Goal: Information Seeking & Learning: Learn about a topic

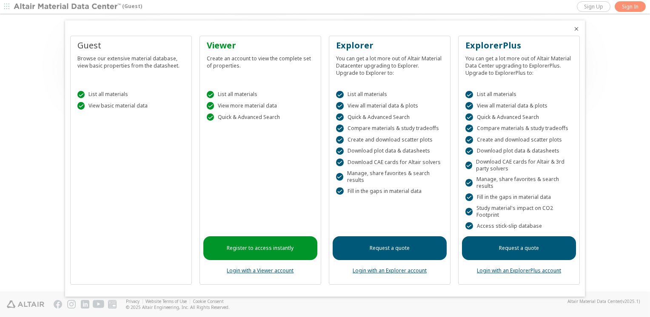
click at [402, 254] on link "Request a quote" at bounding box center [390, 249] width 114 height 24
click at [269, 249] on link "Register to access instantly" at bounding box center [260, 249] width 114 height 24
click at [267, 248] on link "Register to access instantly" at bounding box center [260, 249] width 114 height 24
click at [263, 272] on link "Login with a Viewer account" at bounding box center [260, 270] width 67 height 7
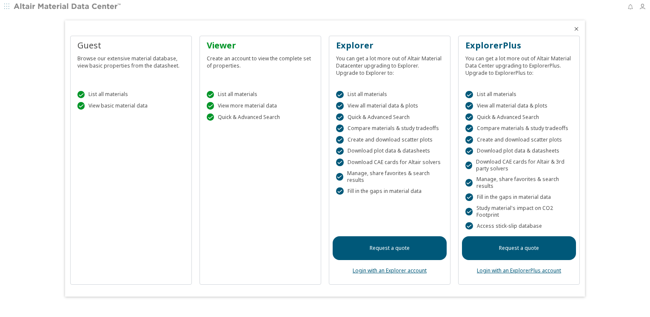
click at [577, 28] on icon "Close" at bounding box center [576, 29] width 7 height 7
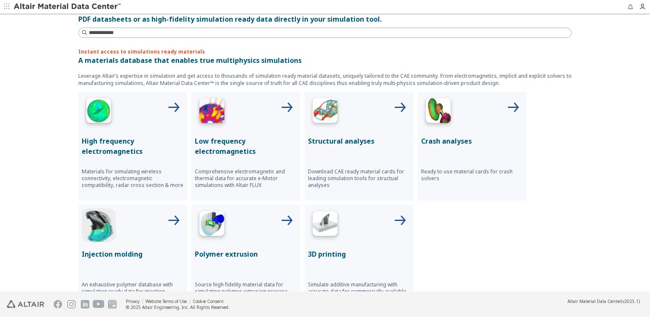
scroll to position [267, 0]
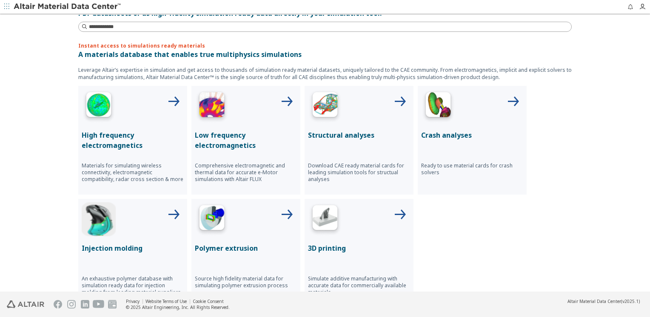
click at [364, 130] on p "Structural analyses" at bounding box center [359, 135] width 102 height 10
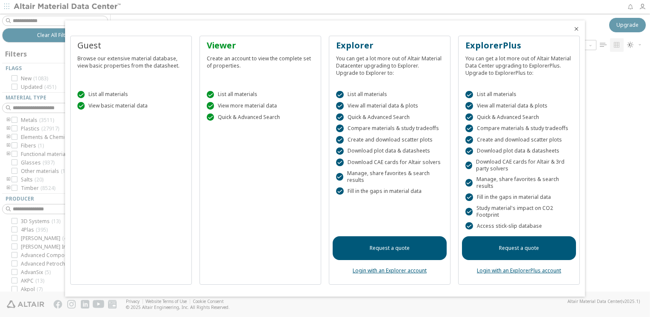
scroll to position [7, 7]
click at [577, 29] on icon "Close" at bounding box center [576, 29] width 7 height 7
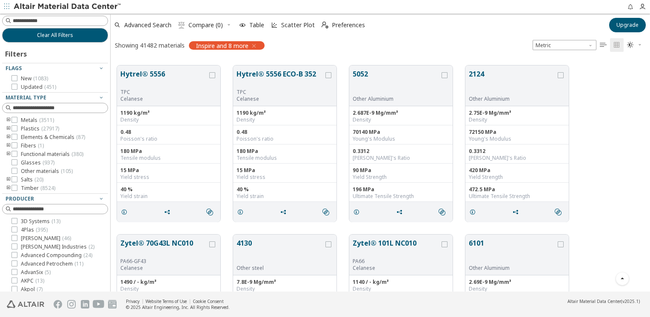
scroll to position [0, 0]
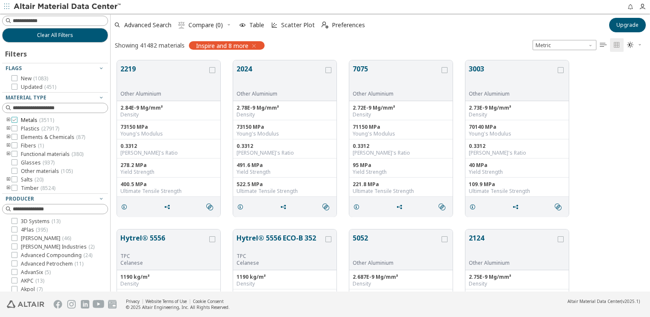
click at [14, 120] on icon at bounding box center [14, 120] width 6 height 6
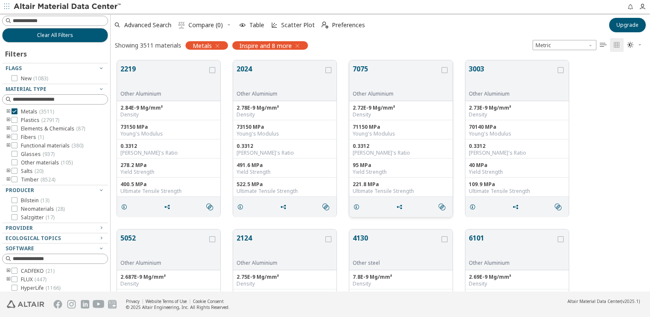
click at [369, 74] on button "7075" at bounding box center [396, 77] width 87 height 27
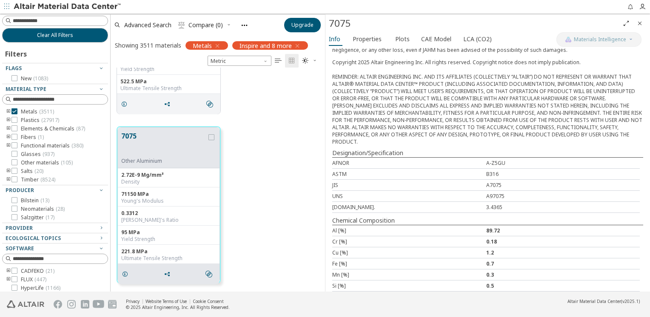
scroll to position [248, 0]
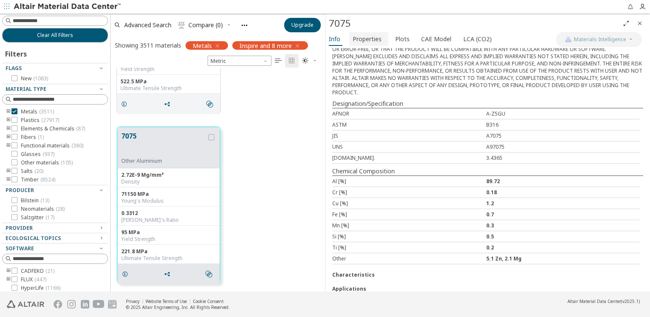
click at [370, 40] on span "Properties" at bounding box center [367, 39] width 29 height 14
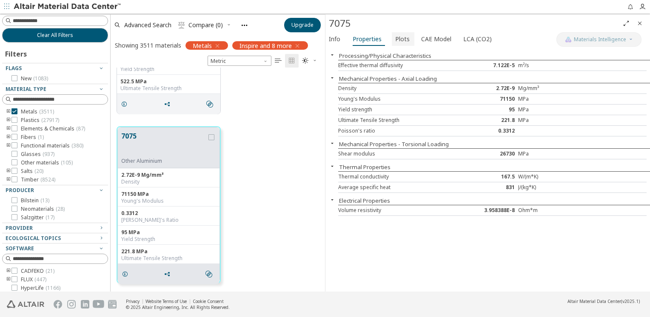
click at [400, 43] on span "Plots" at bounding box center [402, 39] width 14 height 14
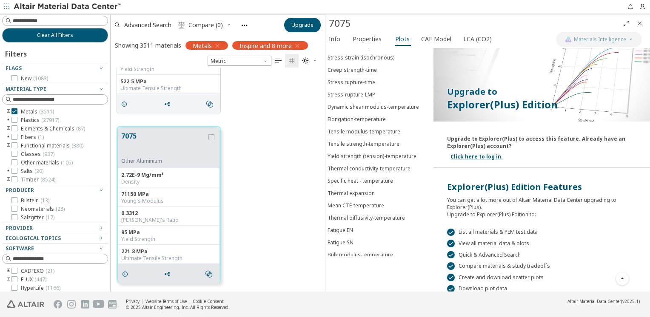
scroll to position [0, 0]
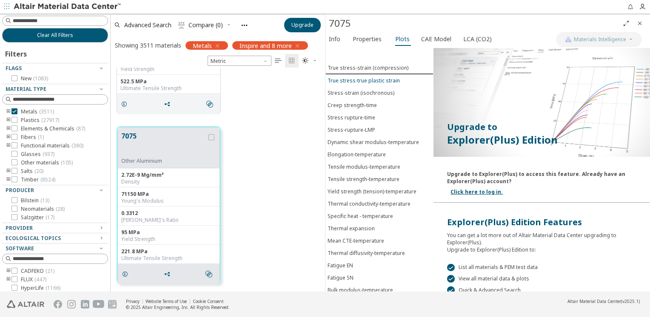
click at [390, 79] on div "True stress-true plastic strain" at bounding box center [364, 80] width 72 height 7
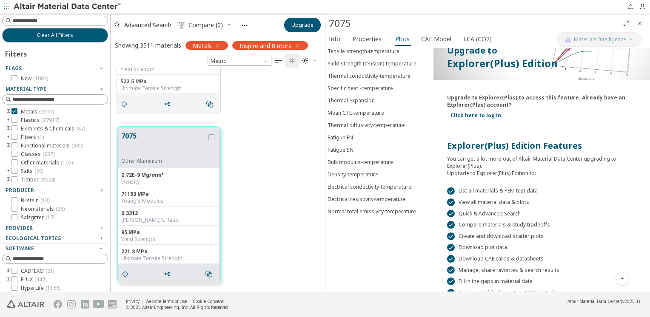
scroll to position [116, 0]
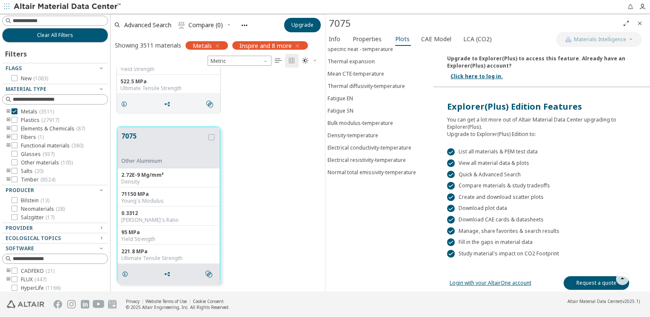
click at [574, 281] on link "Request a quote" at bounding box center [597, 284] width 66 height 14
click at [485, 282] on link "Login with your AltairOne account" at bounding box center [491, 283] width 82 height 7
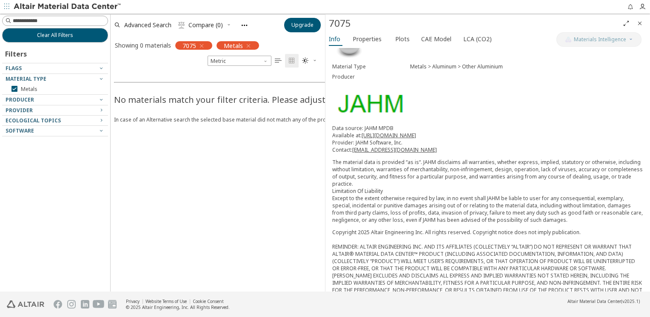
scroll to position [24, 0]
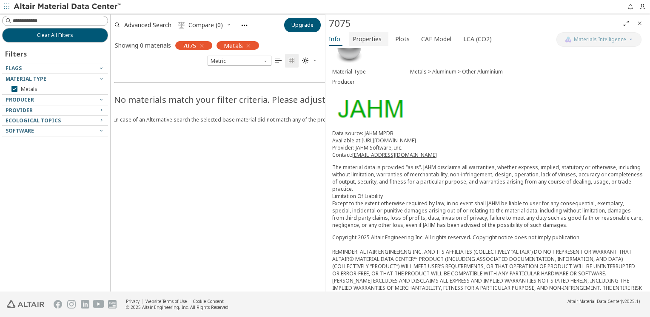
click at [377, 41] on span "Properties" at bounding box center [367, 39] width 29 height 14
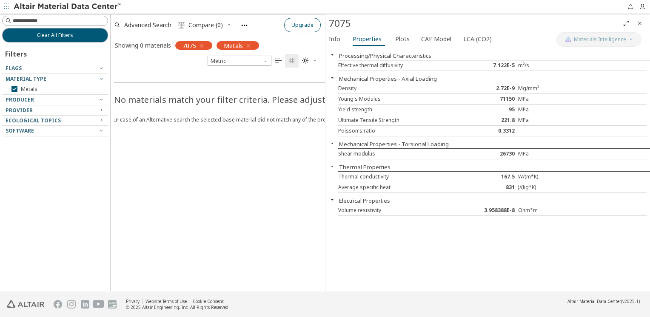
click at [289, 27] on button "Upgrade" at bounding box center [302, 25] width 37 height 14
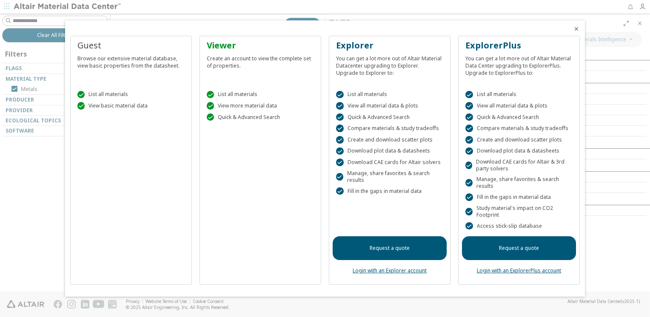
click at [577, 30] on icon "Close" at bounding box center [576, 29] width 7 height 7
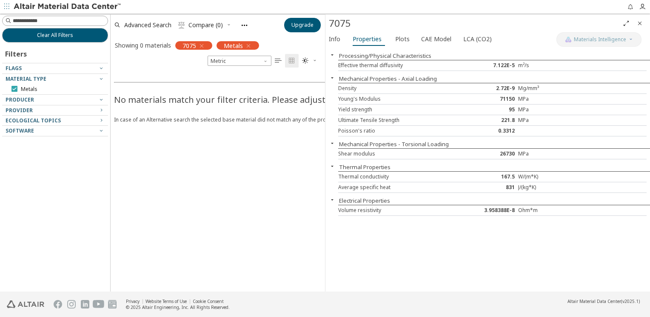
click at [29, 87] on span "Metals" at bounding box center [29, 89] width 17 height 7
click at [640, 24] on icon "Close" at bounding box center [639, 23] width 7 height 7
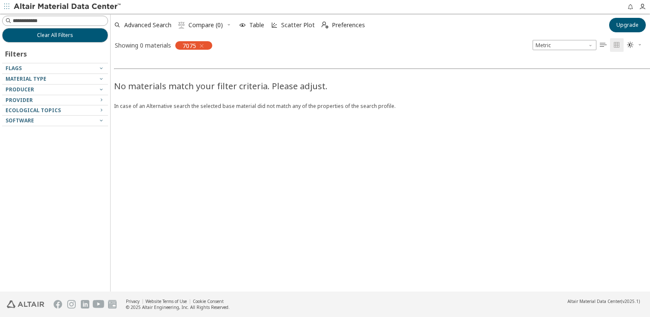
click at [279, 89] on div "No materials match your filter criteria. Please adjust." at bounding box center [435, 83] width 643 height 19
click at [360, 114] on div "No materials match your filter criteria. Please adjust. In case of an Alternati…" at bounding box center [436, 173] width 650 height 238
click at [22, 70] on div at bounding box center [53, 71] width 102 height 4
click at [70, 38] on span "Clear All Filters" at bounding box center [55, 35] width 36 height 7
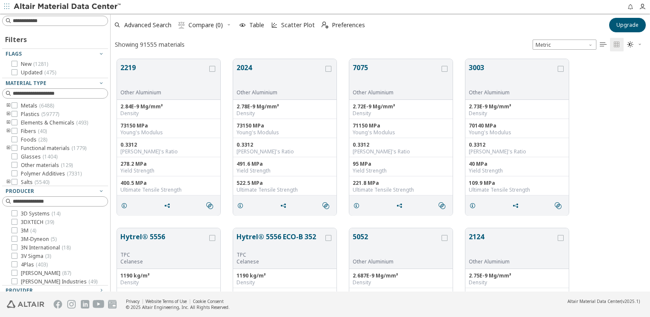
scroll to position [7, 7]
click at [388, 68] on button "7075" at bounding box center [396, 76] width 87 height 27
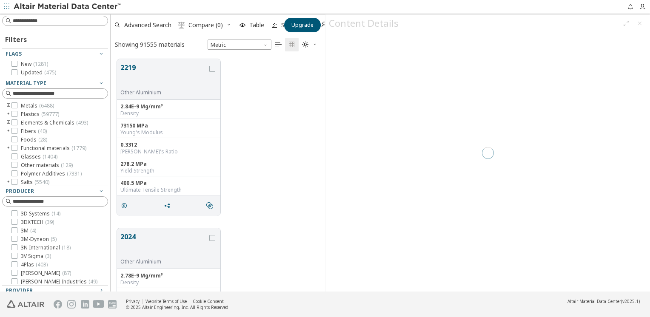
scroll to position [233, 208]
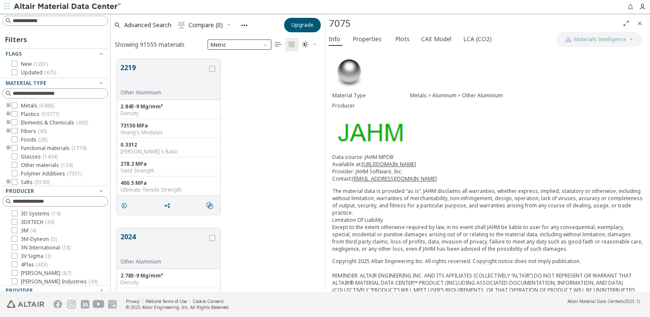
scroll to position [271, 0]
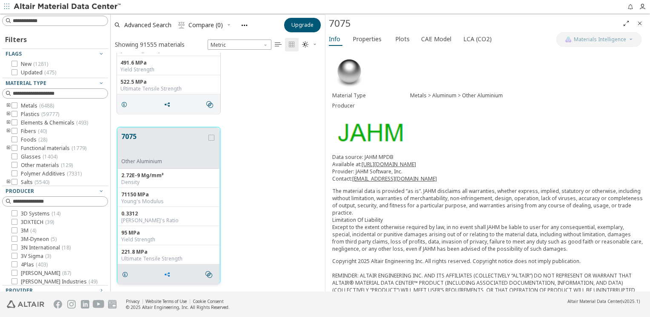
click at [167, 271] on icon "grid" at bounding box center [167, 274] width 7 height 7
click at [211, 135] on icon "grid" at bounding box center [211, 138] width 6 height 6
drag, startPoint x: 168, startPoint y: 139, endPoint x: 158, endPoint y: 140, distance: 10.4
click at [158, 140] on button "7075" at bounding box center [164, 144] width 86 height 27
drag, startPoint x: 253, startPoint y: 161, endPoint x: 436, endPoint y: 35, distance: 222.1
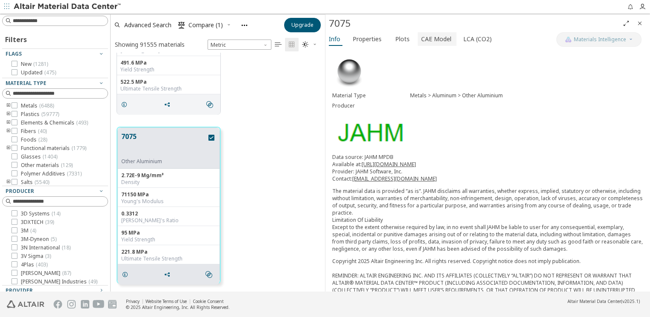
click at [436, 35] on span "CAE Model" at bounding box center [436, 39] width 30 height 14
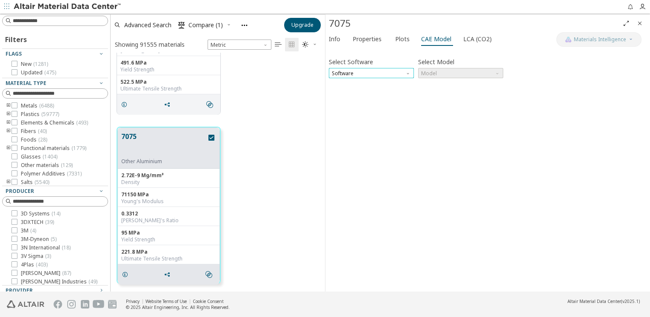
click at [386, 71] on span "Software" at bounding box center [371, 73] width 85 height 10
click at [369, 95] on span "OptiStruct" at bounding box center [371, 94] width 78 height 6
click at [437, 76] on span "Model" at bounding box center [460, 73] width 85 height 10
click at [447, 94] on span "MatS1" at bounding box center [461, 94] width 78 height 6
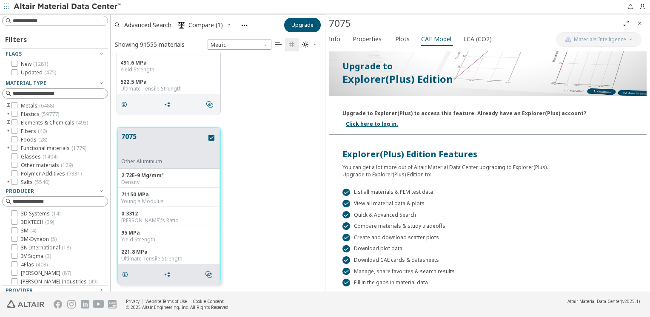
scroll to position [130, 0]
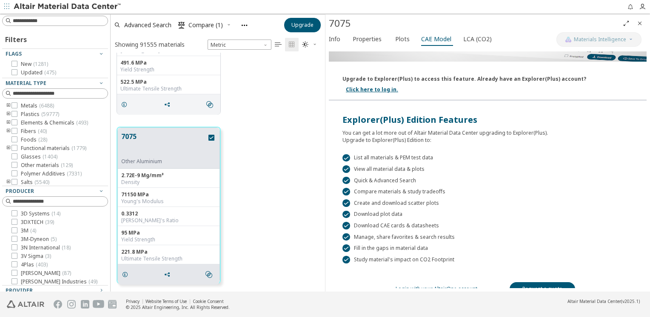
click at [514, 283] on link "Request a quote" at bounding box center [543, 290] width 66 height 14
drag, startPoint x: 343, startPoint y: 111, endPoint x: 434, endPoint y: 112, distance: 90.6
click at [434, 114] on div "Explorer(Plus) Edition Features" at bounding box center [488, 120] width 291 height 12
copy div "Explorer(Plus) Edition"
click at [432, 285] on link "Login with your AltairOne account" at bounding box center [437, 288] width 82 height 7
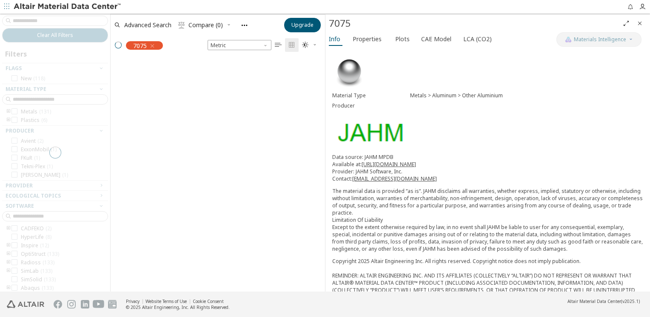
scroll to position [218, 208]
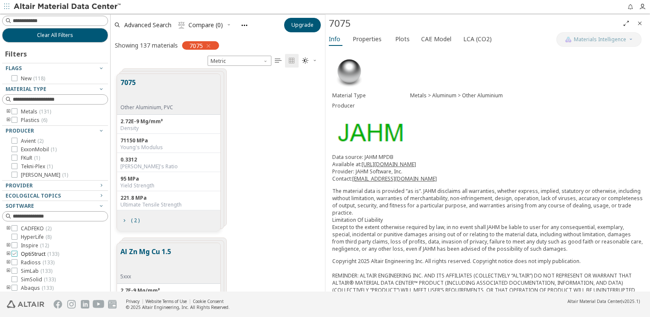
click at [14, 256] on icon at bounding box center [14, 254] width 6 height 6
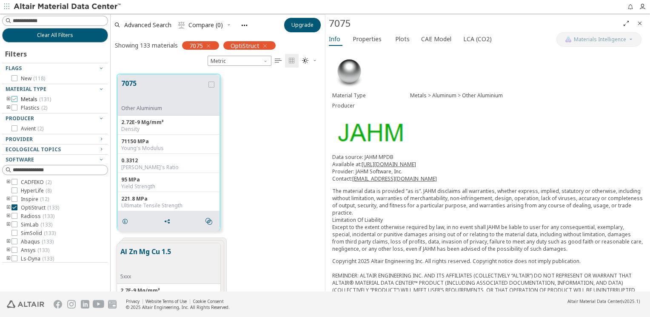
click at [28, 100] on span "Metals ( 131 )" at bounding box center [36, 99] width 30 height 7
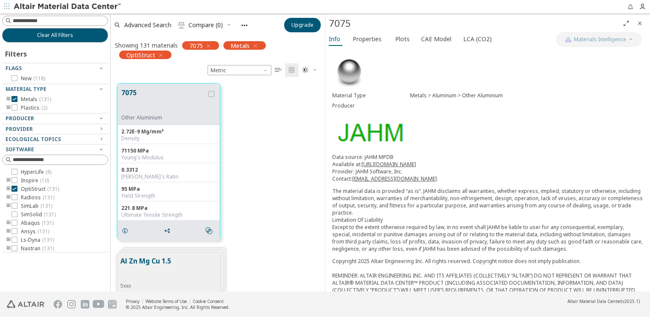
scroll to position [209, 208]
click at [208, 47] on icon "button" at bounding box center [208, 46] width 7 height 7
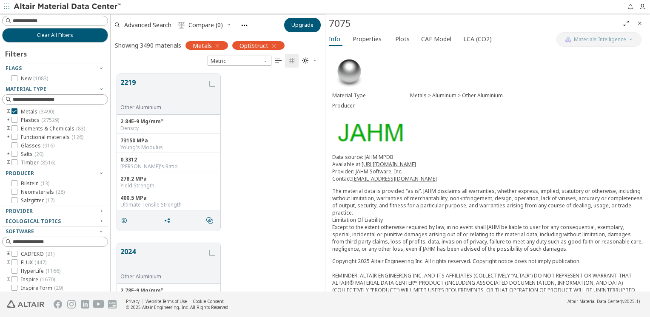
click at [640, 23] on icon "Close" at bounding box center [639, 23] width 7 height 7
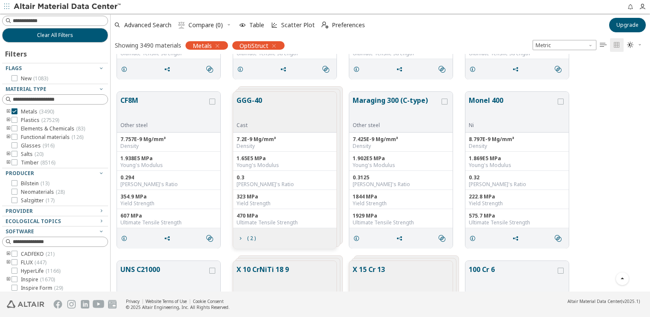
scroll to position [4521, 0]
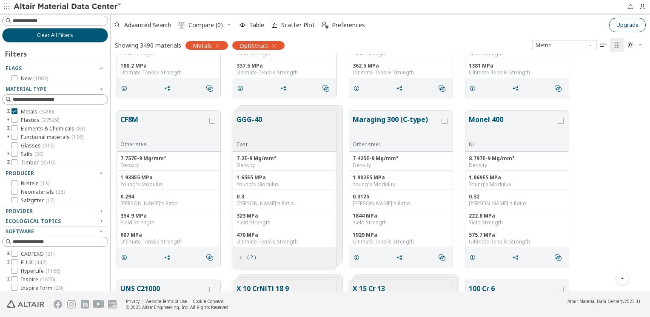
click at [286, 27] on span "Scatter Plot" at bounding box center [298, 25] width 34 height 6
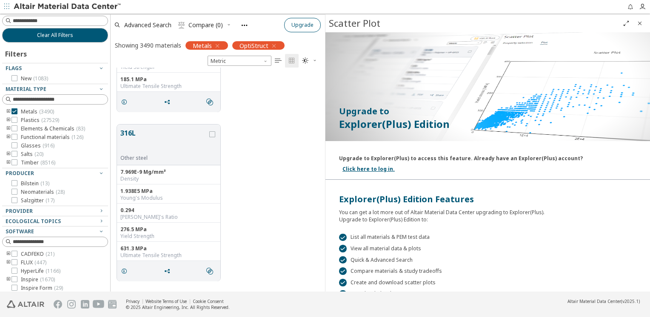
scroll to position [218, 208]
click at [290, 26] on button "Upgrade" at bounding box center [302, 25] width 37 height 14
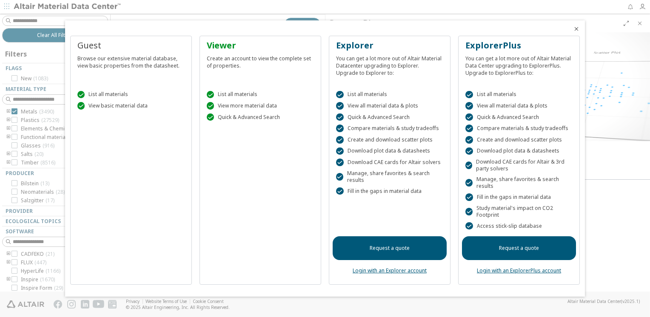
click at [577, 30] on icon "Close" at bounding box center [576, 29] width 7 height 7
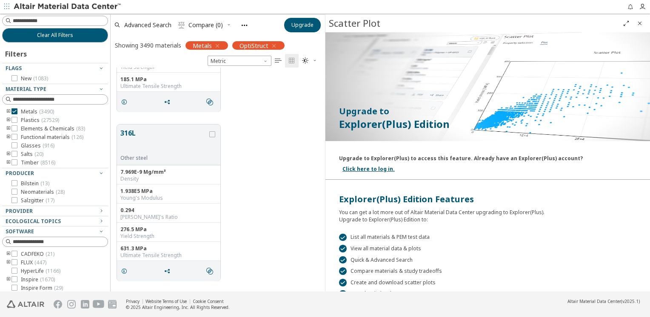
click at [641, 24] on icon "Close" at bounding box center [639, 23] width 7 height 7
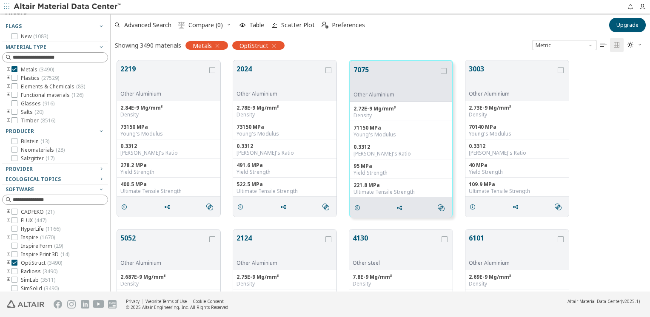
scroll to position [43, 0]
click at [38, 168] on div "Provider" at bounding box center [52, 169] width 92 height 7
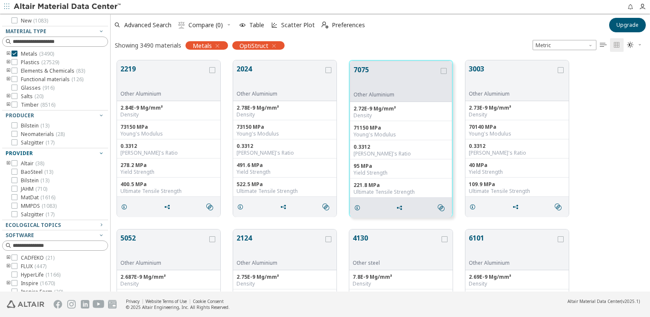
scroll to position [106, 0]
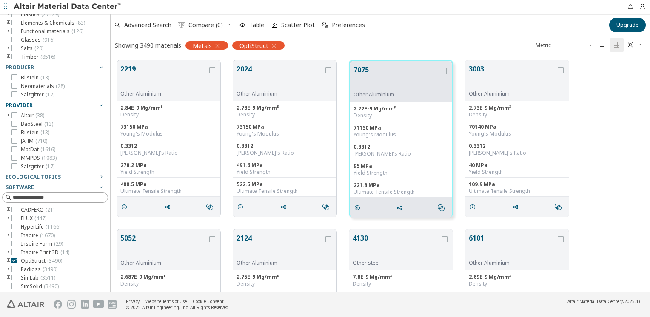
click at [594, 193] on div "2219 Other Aluminium 2.84E-9 Mg/mm³ Density 73150 MPa Young's Modulus 0.3312 Po…" at bounding box center [380, 138] width 539 height 169
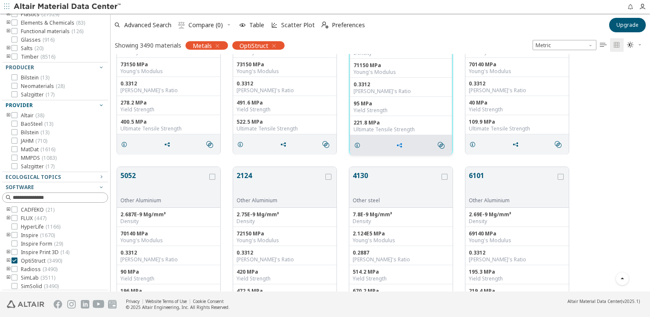
scroll to position [63, 0]
click at [516, 191] on button "6101" at bounding box center [512, 183] width 87 height 27
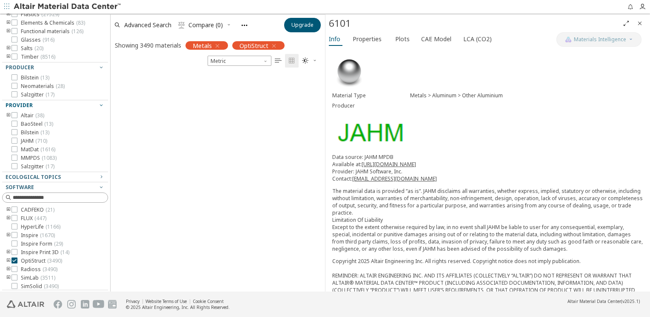
scroll to position [1133, 0]
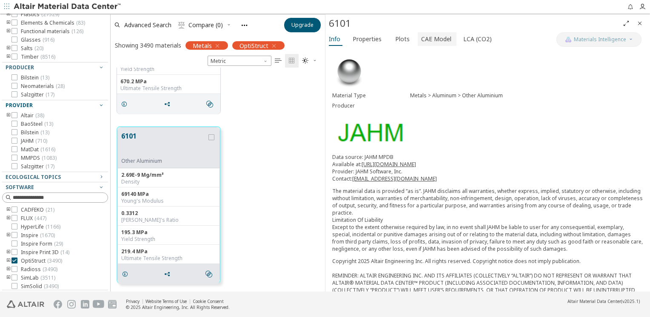
click at [433, 40] on span "CAE Model" at bounding box center [436, 39] width 30 height 14
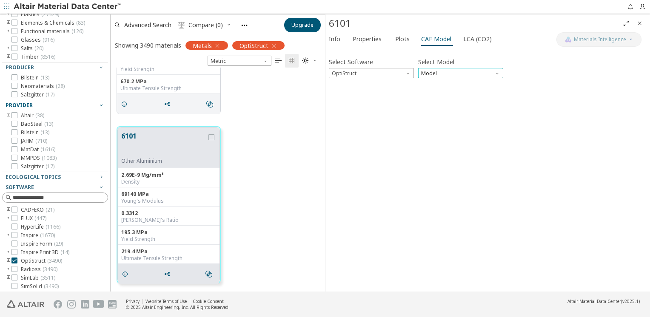
click at [442, 72] on span "Model" at bounding box center [460, 73] width 85 height 10
click at [442, 85] on span "Mat1" at bounding box center [461, 84] width 78 height 6
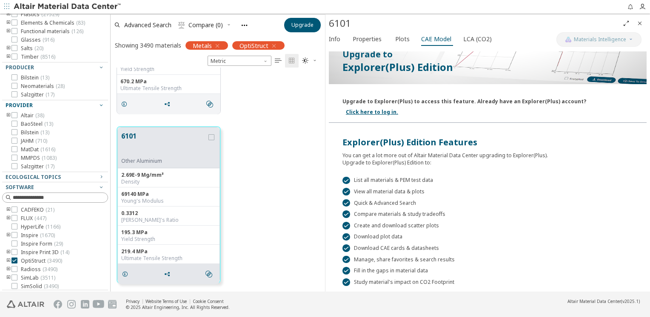
scroll to position [0, 0]
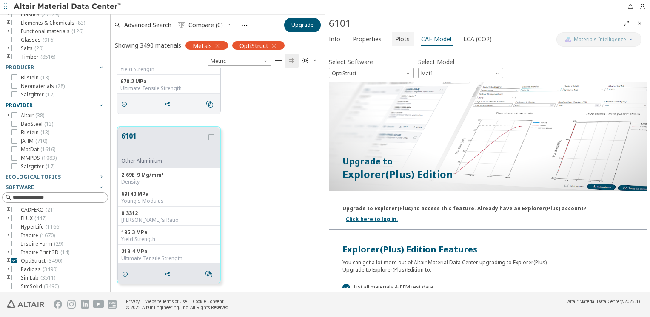
click at [403, 41] on span "Plots" at bounding box center [402, 39] width 14 height 14
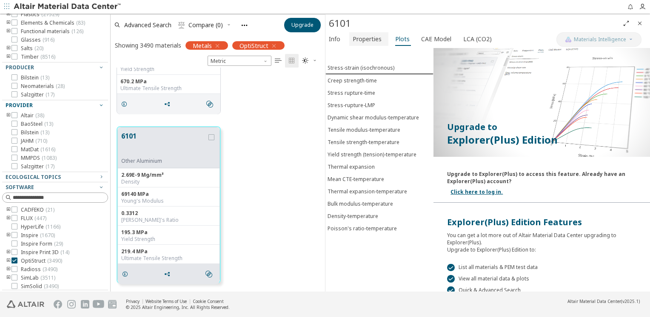
click at [362, 34] on span "Properties" at bounding box center [367, 39] width 29 height 14
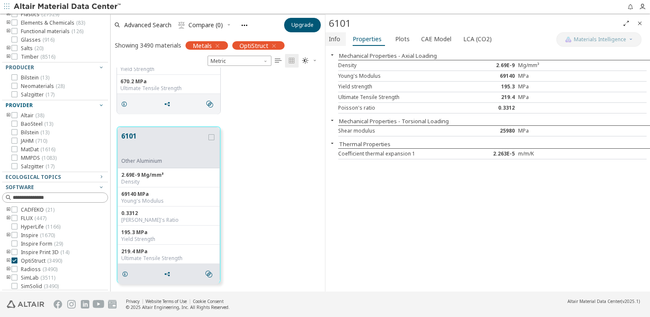
click at [341, 34] on button "Info" at bounding box center [335, 39] width 20 height 14
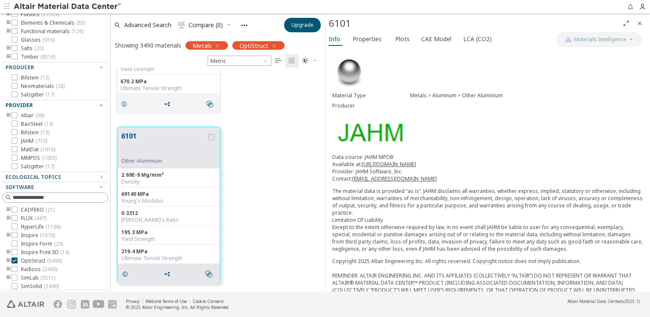
scroll to position [1329, 0]
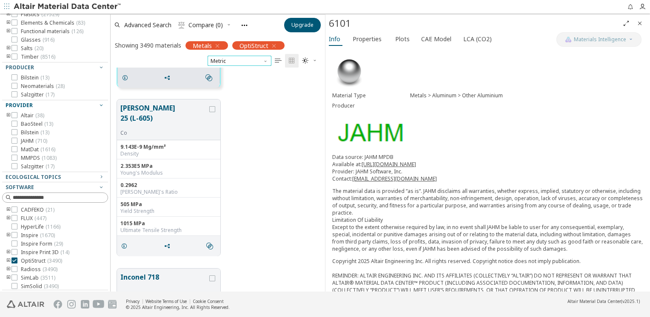
click at [252, 62] on span "Metric" at bounding box center [240, 61] width 64 height 10
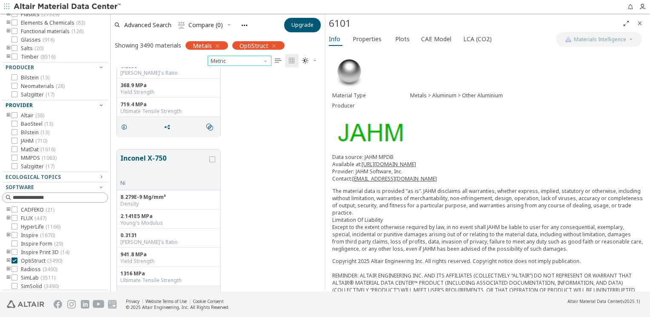
scroll to position [2634, 0]
click at [301, 141] on div "19-9 DX Other steel 7.802E-9 Mg/mm³ Density 2.031E5 MPa Young's Modulus 0.2858 …" at bounding box center [218, 58] width 214 height 169
